Goal: Obtain resource: Obtain resource

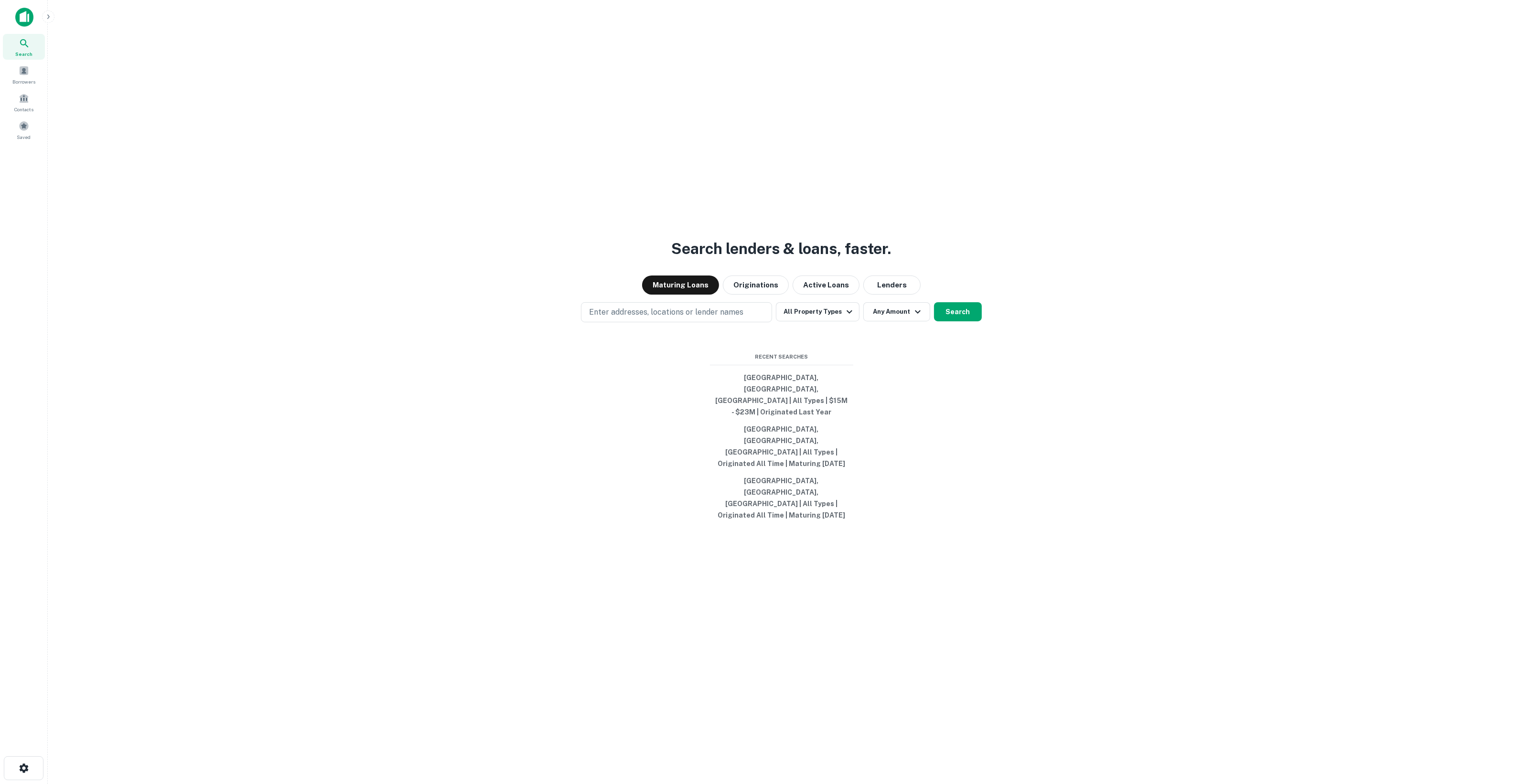
click at [924, 295] on div "Maturing Loans Originations Active Loans Lenders" at bounding box center [782, 285] width 1452 height 19
click at [882, 295] on button "Lenders" at bounding box center [892, 285] width 57 height 19
click at [733, 318] on p "Enter addresses, locations or lender names" at bounding box center [666, 313] width 155 height 12
type input "*******"
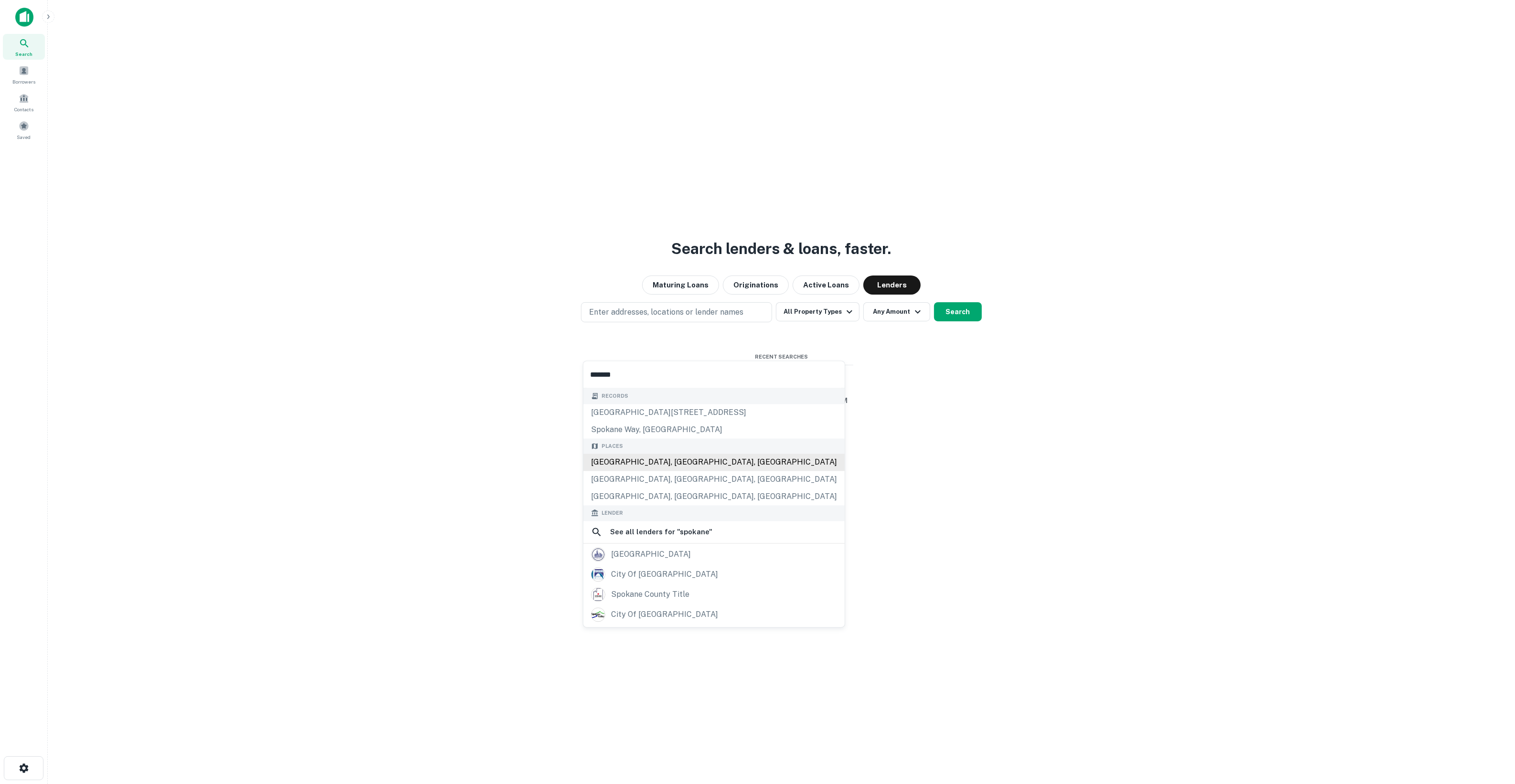
click at [703, 460] on div "[GEOGRAPHIC_DATA], [GEOGRAPHIC_DATA], [GEOGRAPHIC_DATA]" at bounding box center [713, 463] width 261 height 17
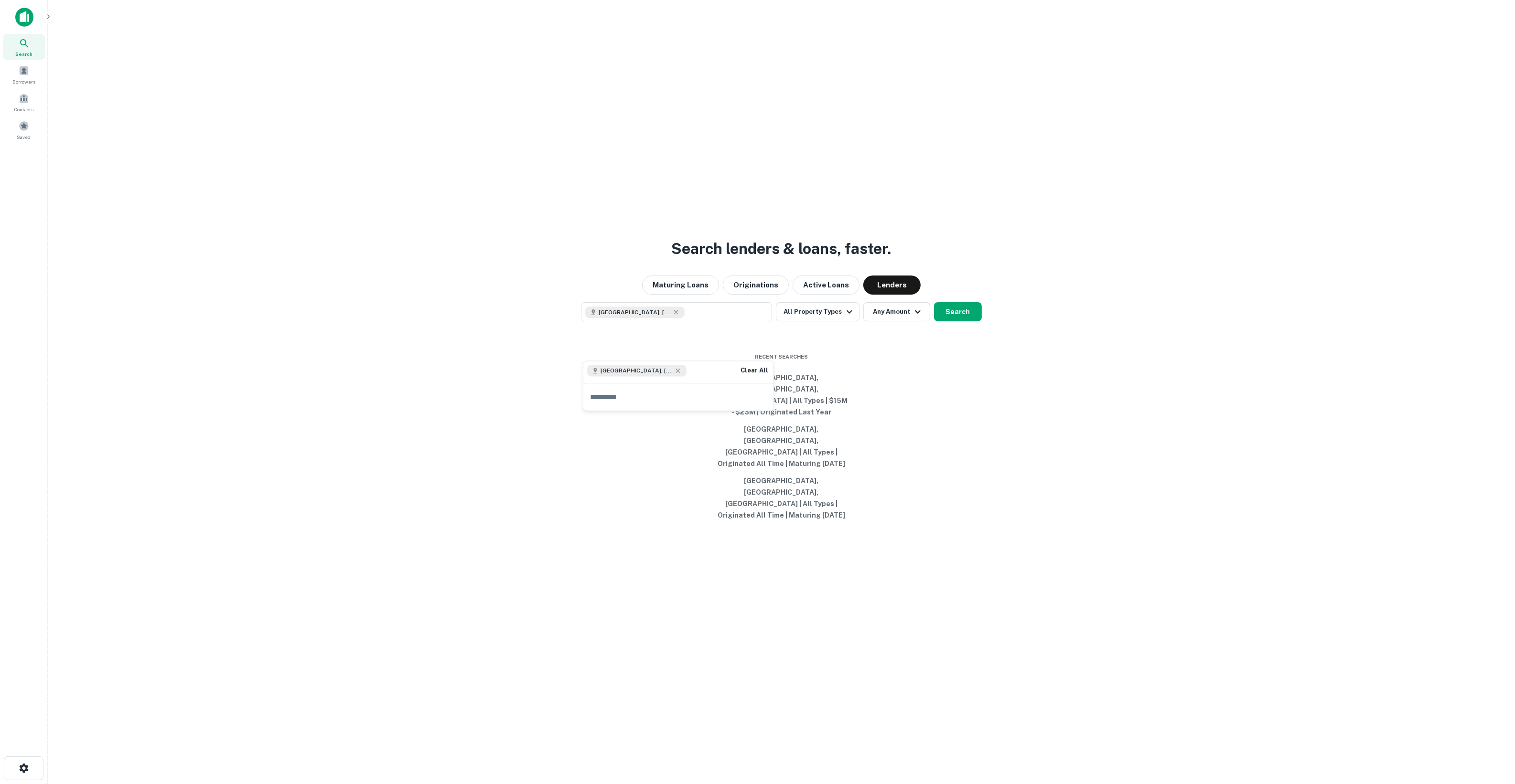
click at [886, 378] on div "Search lenders & loans, faster. Maturing Loans Originations Active Loans Lender…" at bounding box center [782, 415] width 1452 height 784
click at [972, 322] on button "Search" at bounding box center [957, 312] width 48 height 19
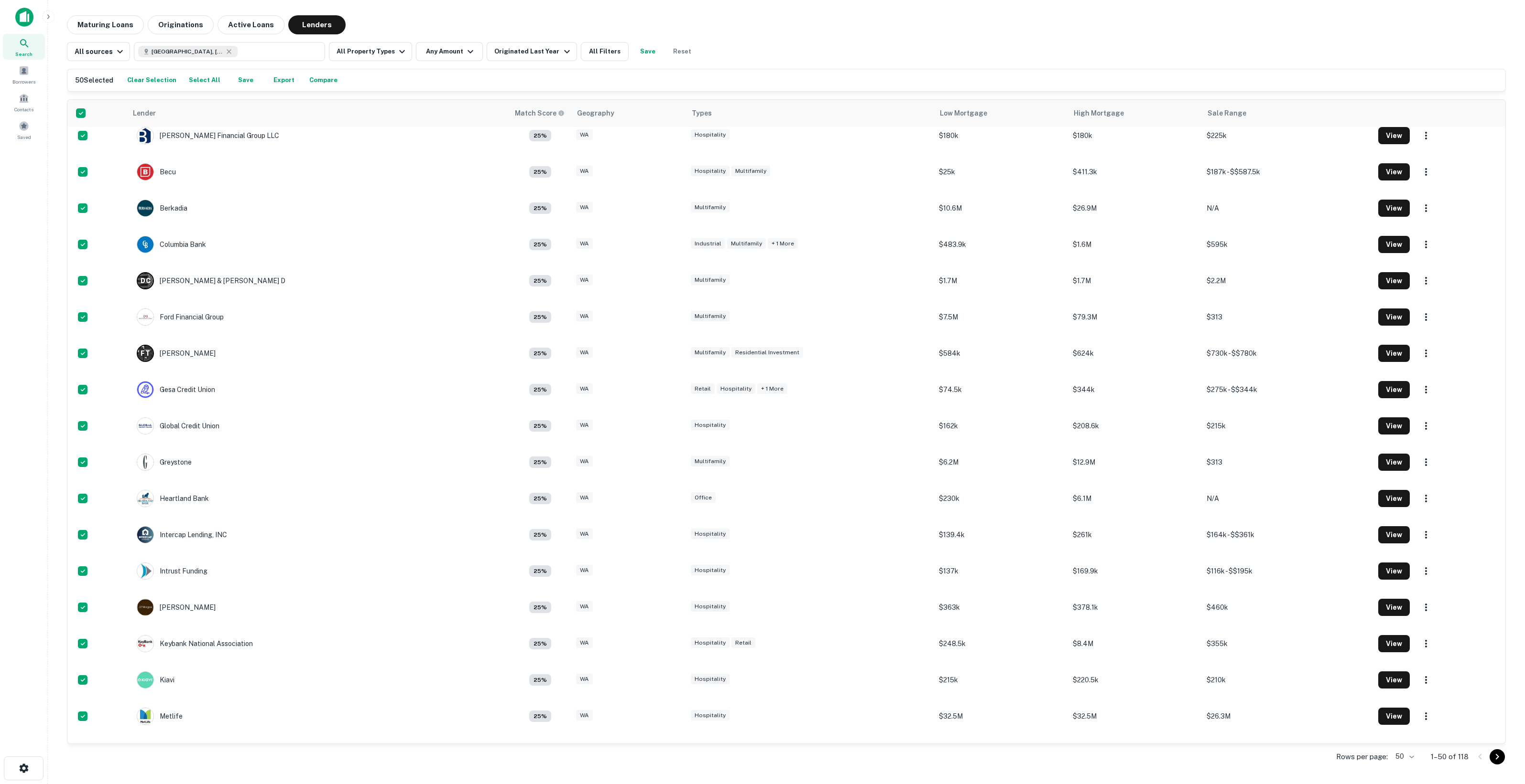
scroll to position [660, 0]
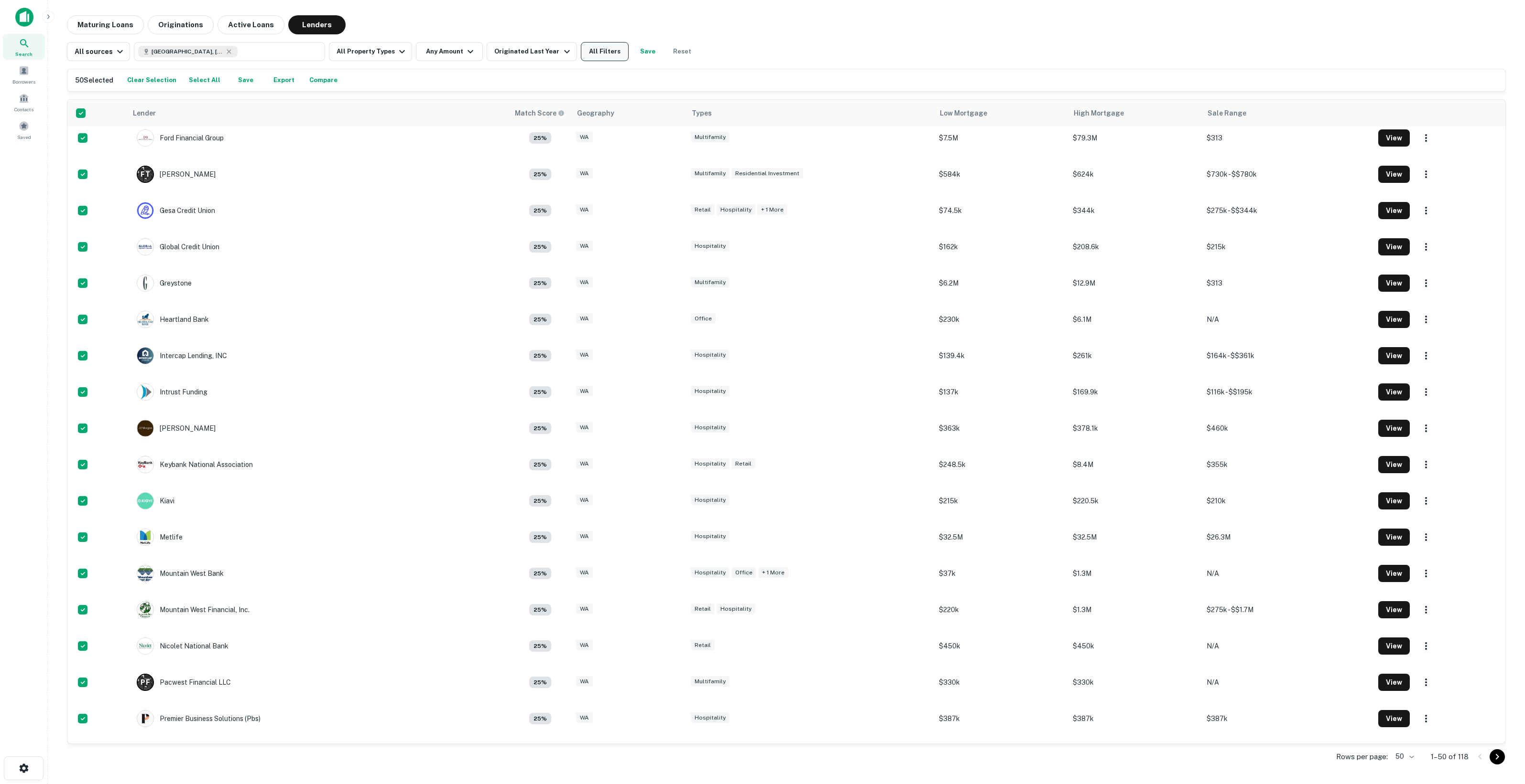
click at [600, 46] on button "All Filters" at bounding box center [604, 52] width 48 height 19
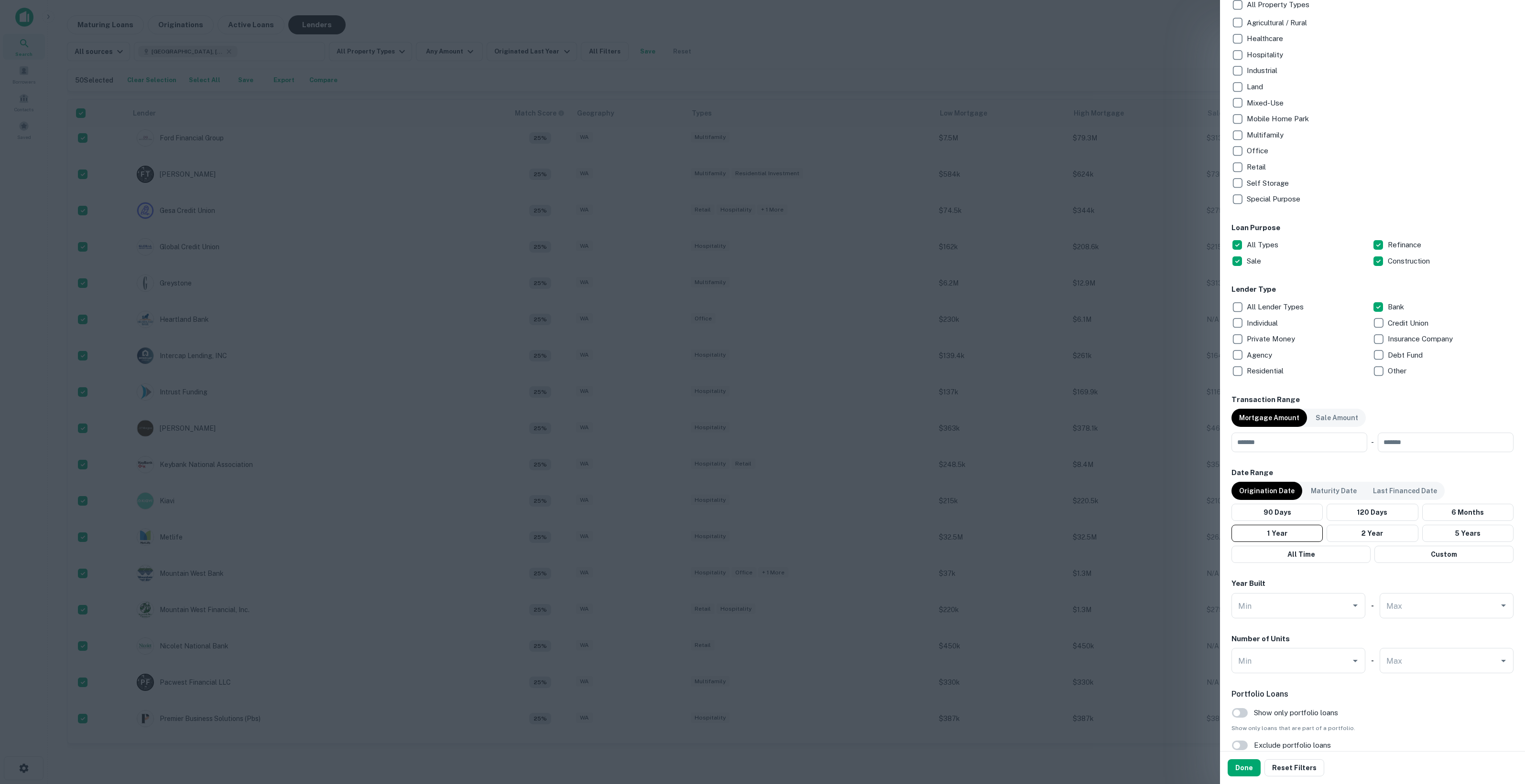
scroll to position [298, 0]
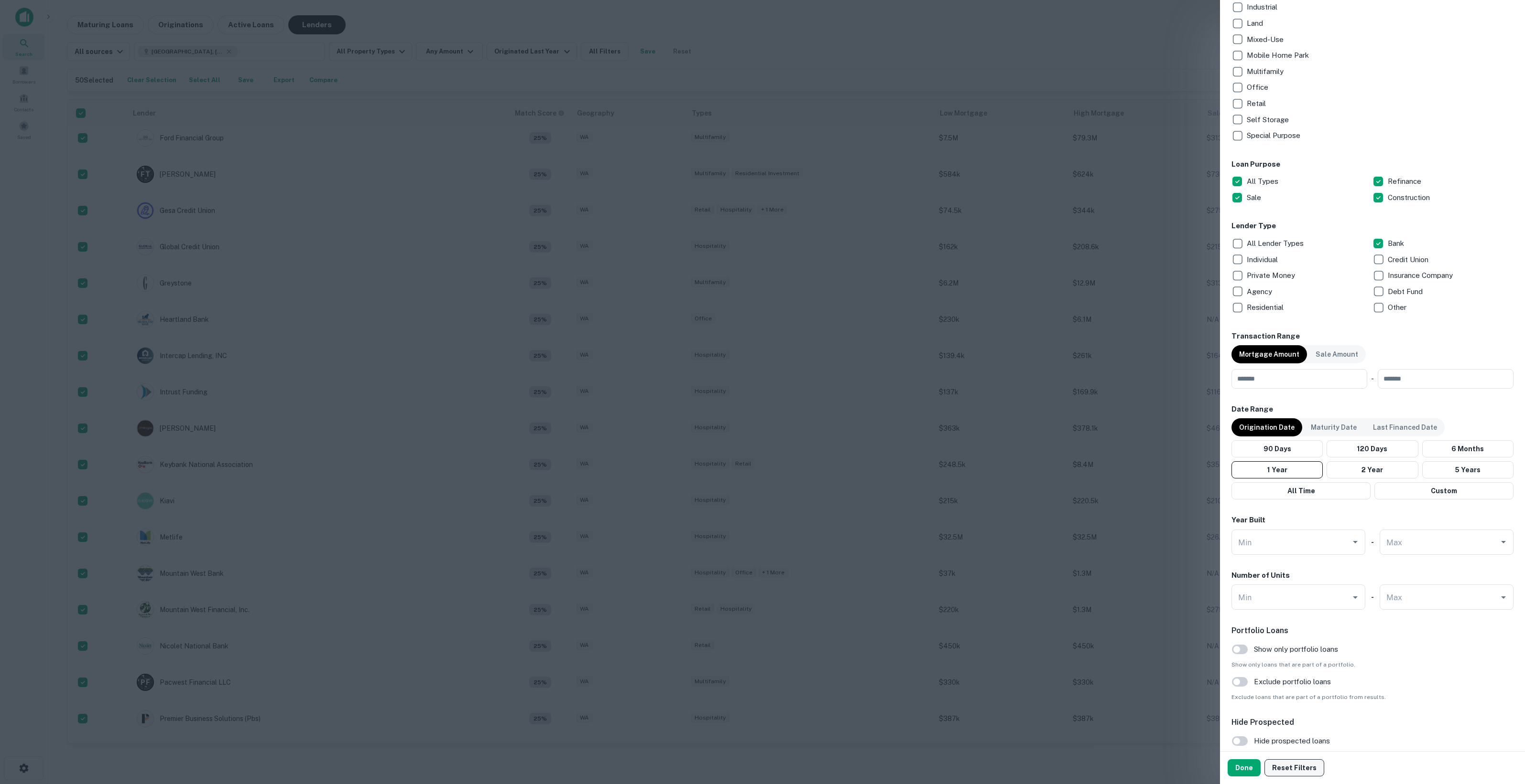
click at [1254, 769] on button "Done" at bounding box center [1244, 768] width 33 height 17
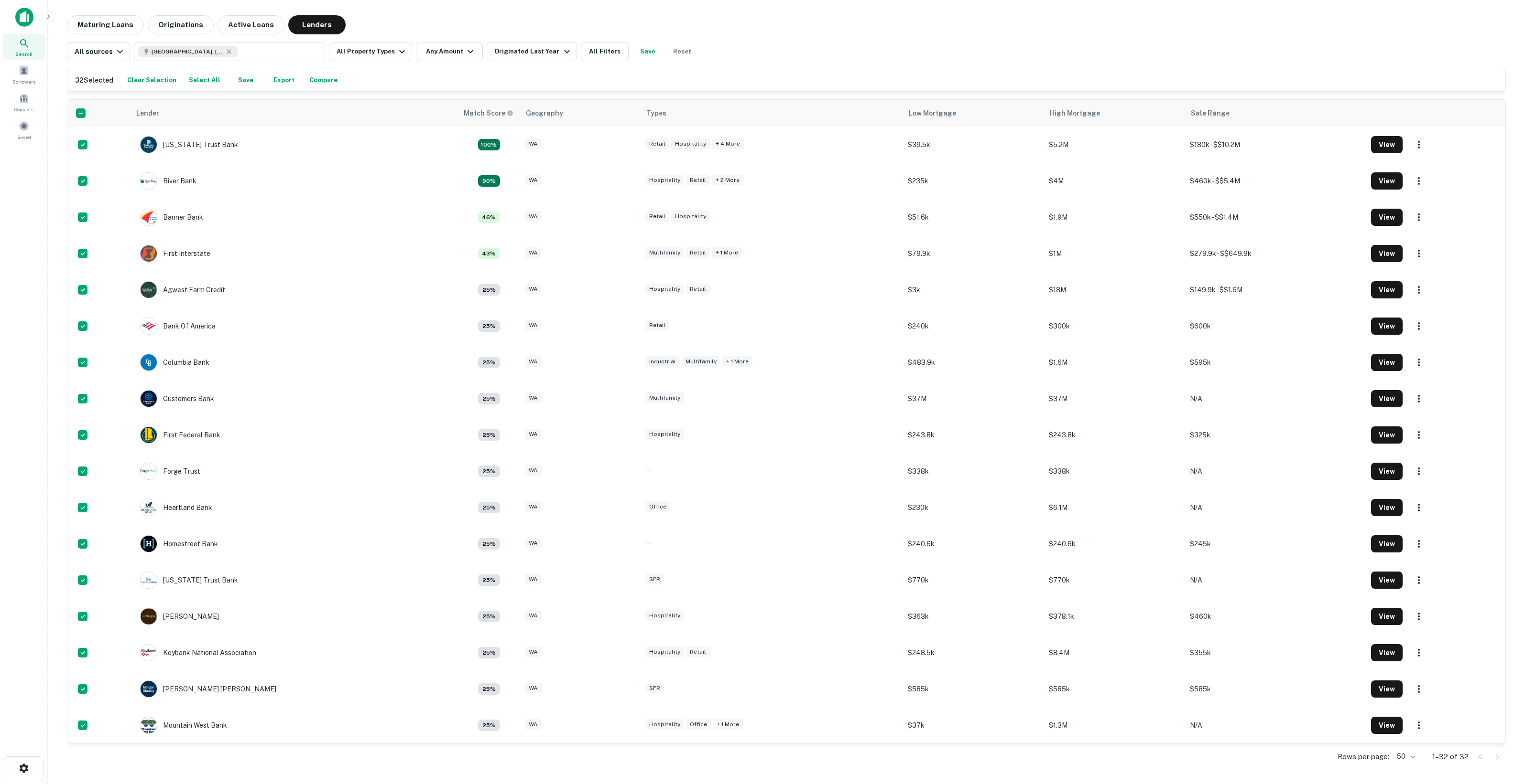
click at [271, 78] on button "Export" at bounding box center [284, 80] width 30 height 14
click at [892, 30] on div "Maturing Loans Originations Active Loans Lenders" at bounding box center [786, 24] width 1439 height 19
